Goal: Transaction & Acquisition: Purchase product/service

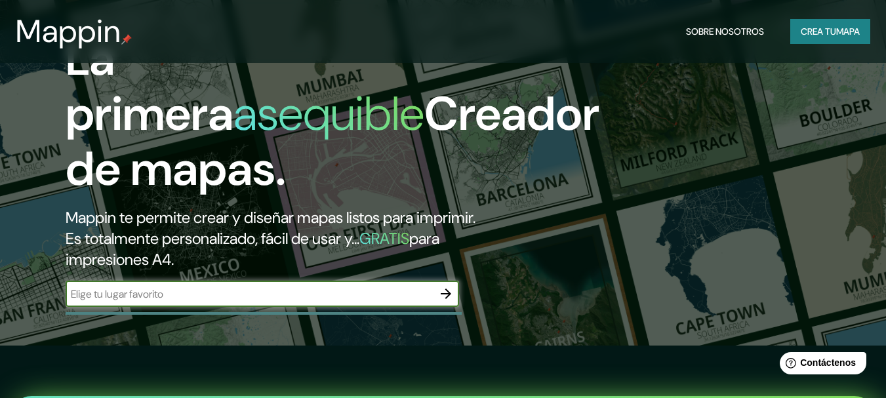
scroll to position [131, 0]
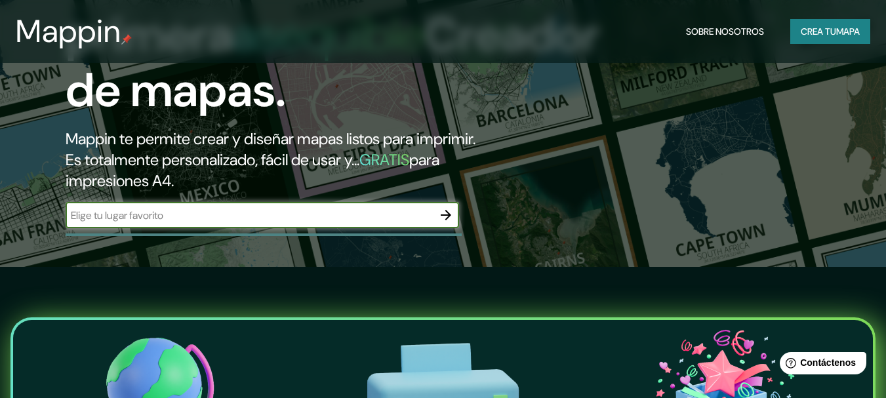
drag, startPoint x: 157, startPoint y: 216, endPoint x: 165, endPoint y: 212, distance: 8.2
click at [160, 214] on input "text" at bounding box center [249, 215] width 367 height 15
type input "[GEOGRAPHIC_DATA]"
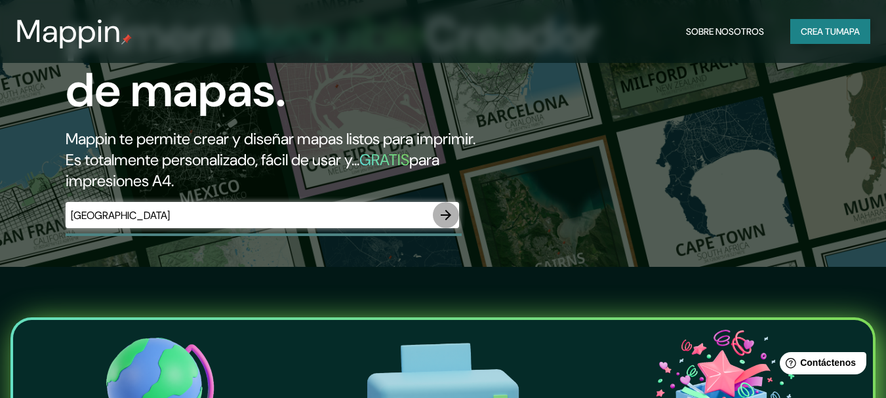
click at [442, 215] on icon "button" at bounding box center [445, 215] width 10 height 10
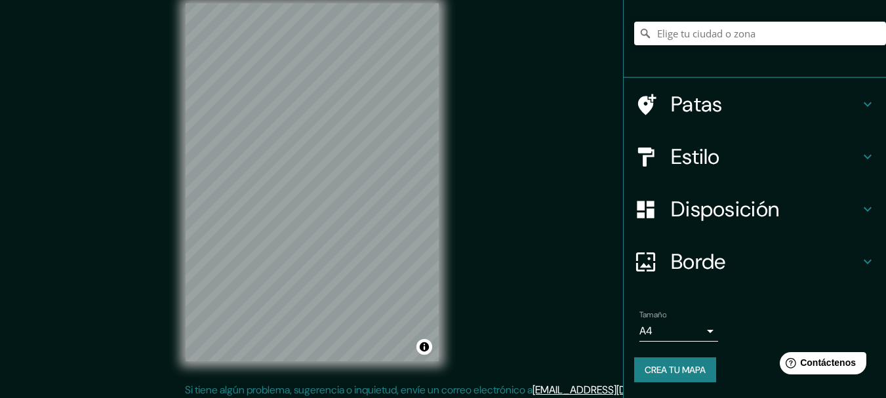
scroll to position [23, 0]
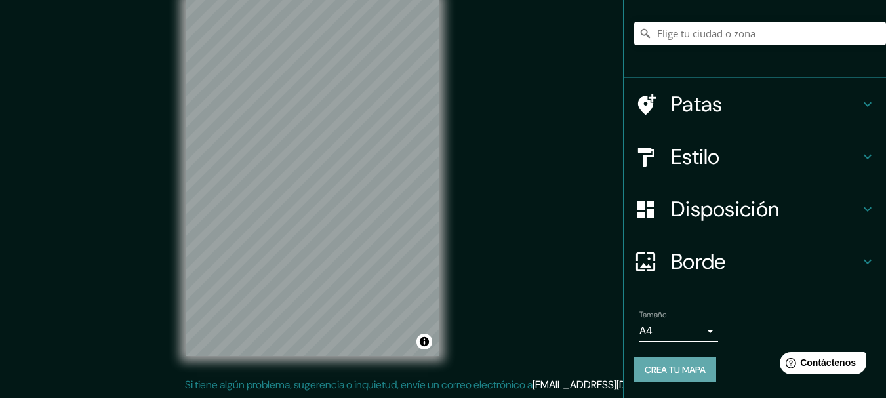
click at [665, 360] on button "Crea tu mapa" at bounding box center [675, 369] width 82 height 25
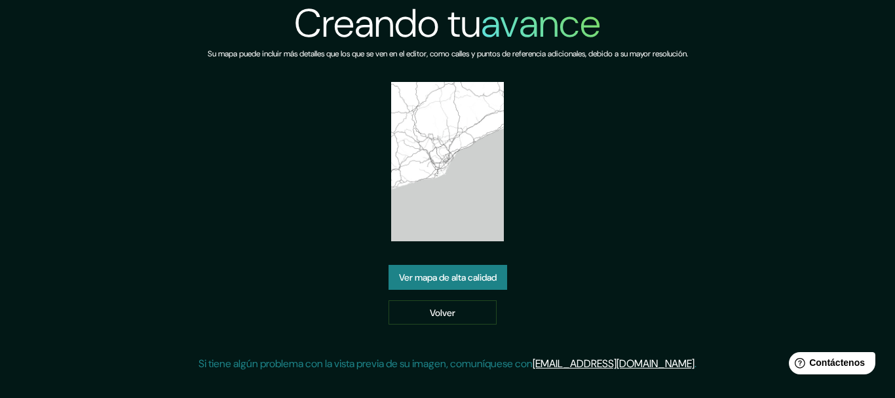
click at [488, 273] on font "Ver mapa de alta calidad" at bounding box center [448, 277] width 98 height 12
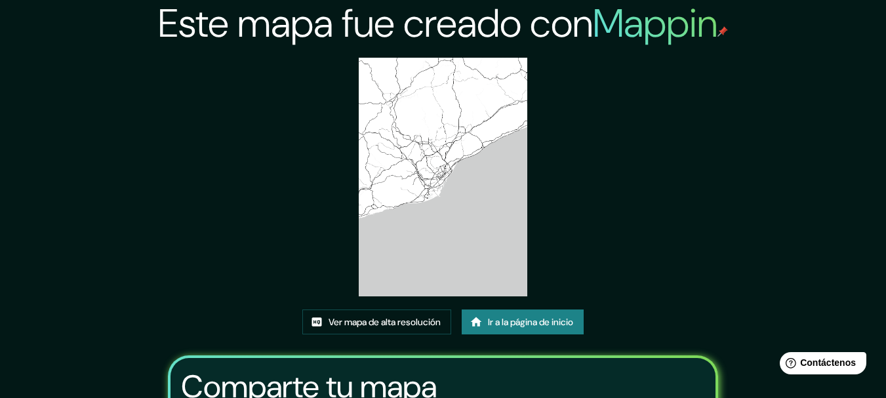
click at [446, 179] on img at bounding box center [443, 177] width 168 height 239
